Goal: Task Accomplishment & Management: Use online tool/utility

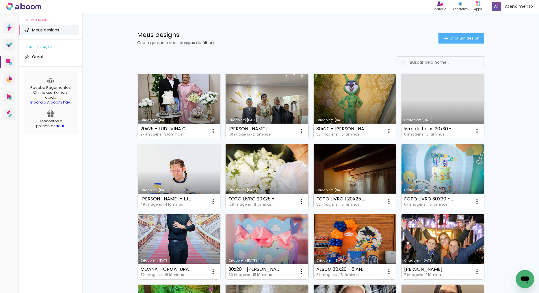
drag, startPoint x: 273, startPoint y: 169, endPoint x: 426, endPoint y: 208, distance: 157.4
click at [273, 169] on link "Criado em [DATE]" at bounding box center [266, 176] width 83 height 65
